Goal: Find specific page/section: Find specific page/section

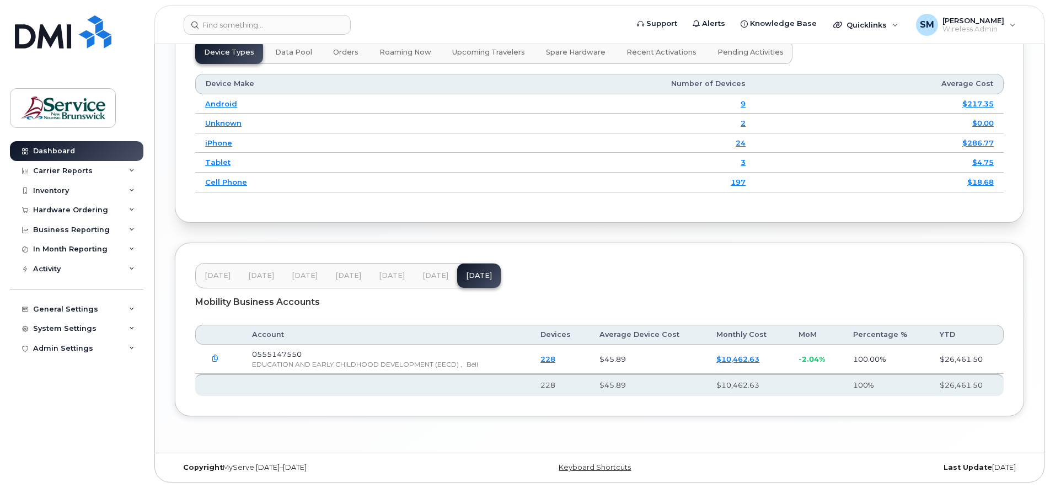
scroll to position [1413, 0]
click at [129, 170] on div "Carrier Reports" at bounding box center [76, 171] width 133 height 20
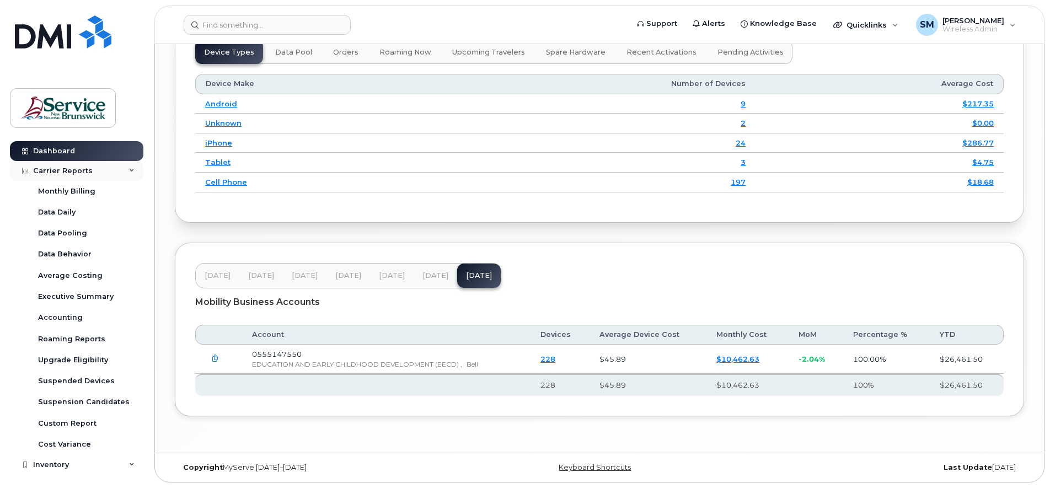
click at [129, 170] on icon at bounding box center [132, 171] width 6 height 6
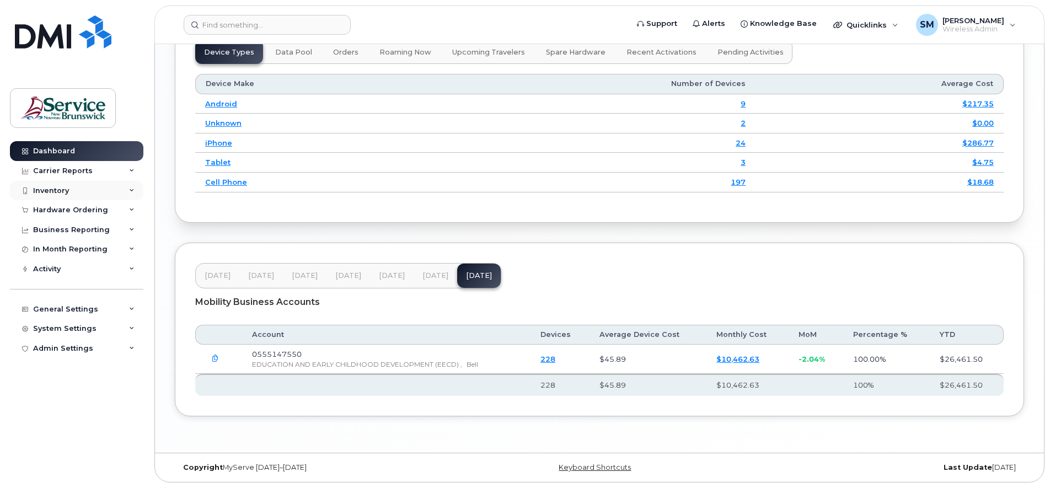
click at [128, 189] on div "Inventory" at bounding box center [76, 191] width 133 height 20
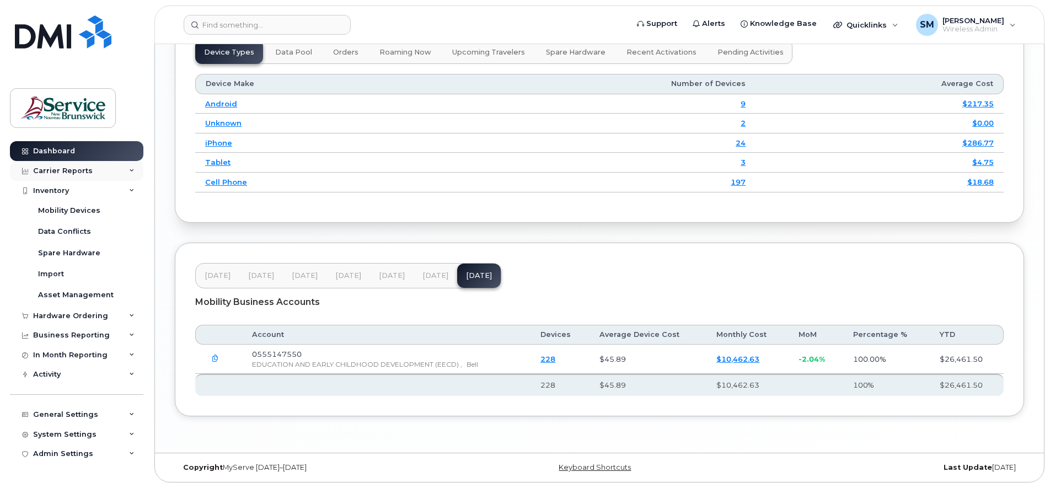
click at [134, 172] on icon at bounding box center [132, 171] width 6 height 6
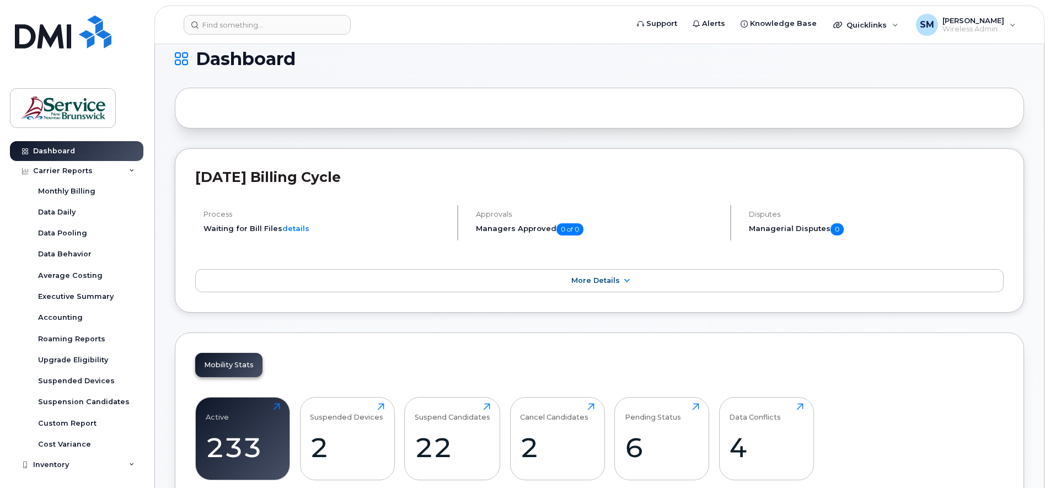
scroll to position [0, 0]
